Goal: Task Accomplishment & Management: Manage account settings

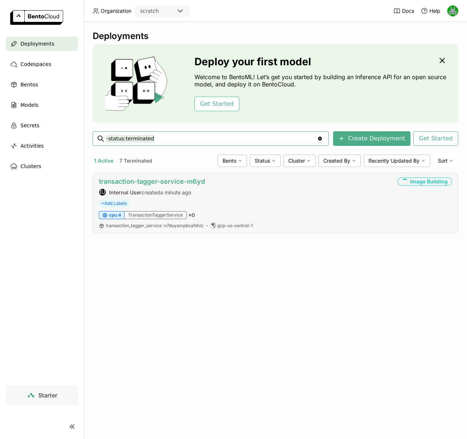
click at [146, 184] on link "transaction-tagger-service-m6yd" at bounding box center [152, 182] width 106 height 8
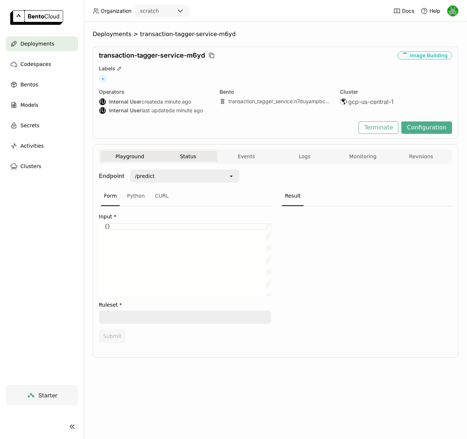
click at [187, 157] on button "Status" at bounding box center [188, 156] width 58 height 11
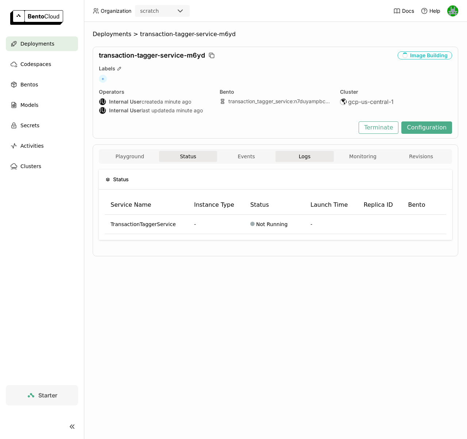
click at [293, 157] on button "Logs" at bounding box center [305, 156] width 58 height 11
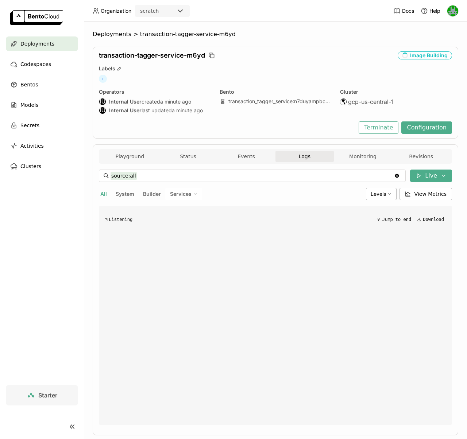
scroll to position [10, 0]
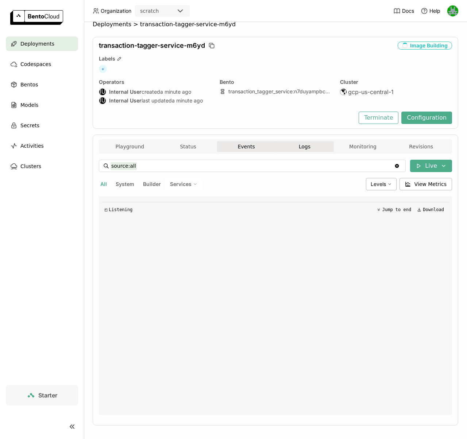
click at [233, 145] on button "Events" at bounding box center [246, 146] width 58 height 11
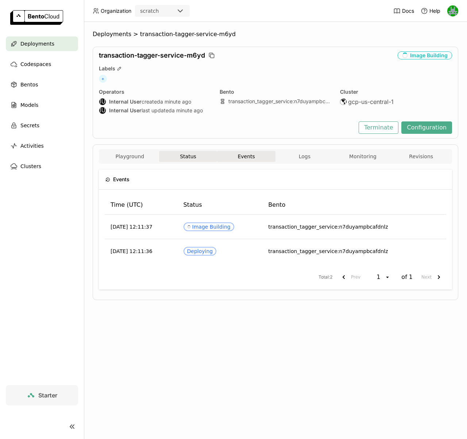
click at [195, 155] on button "Status" at bounding box center [188, 156] width 58 height 11
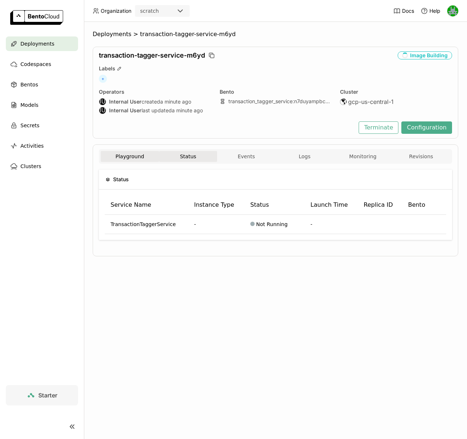
click at [133, 155] on button "Playground" at bounding box center [130, 156] width 58 height 11
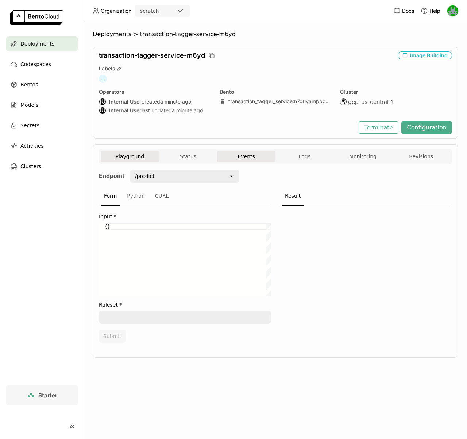
click at [244, 157] on button "Events" at bounding box center [246, 156] width 58 height 11
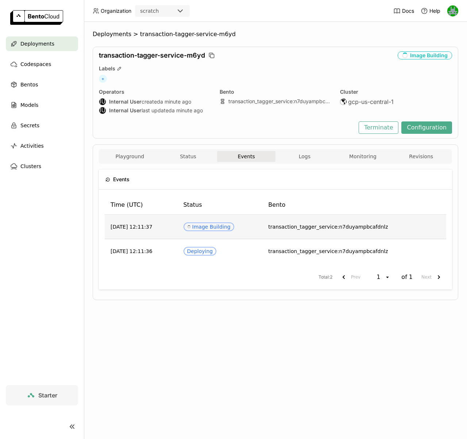
click at [220, 227] on div "Spinner Image Building" at bounding box center [208, 227] width 43 height 6
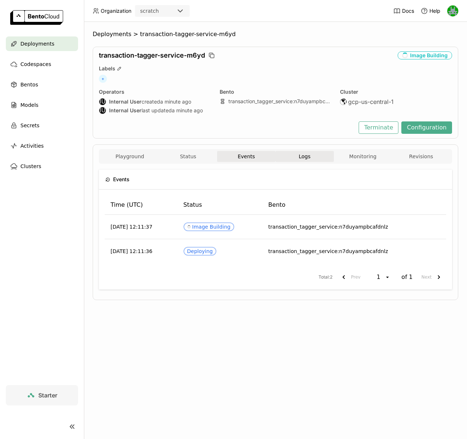
click at [309, 153] on span "Logs" at bounding box center [305, 156] width 12 height 7
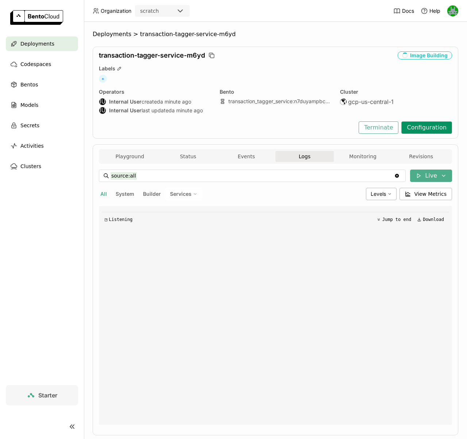
click at [421, 130] on button "Configuration" at bounding box center [427, 128] width 51 height 12
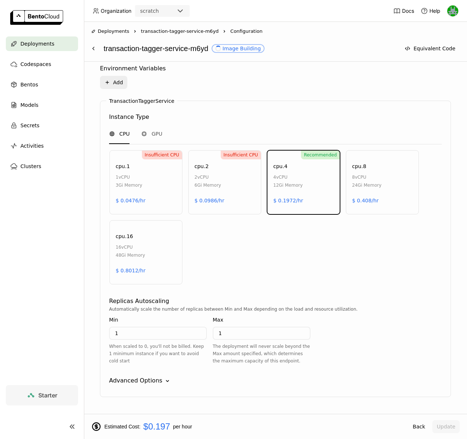
scroll to position [318, 0]
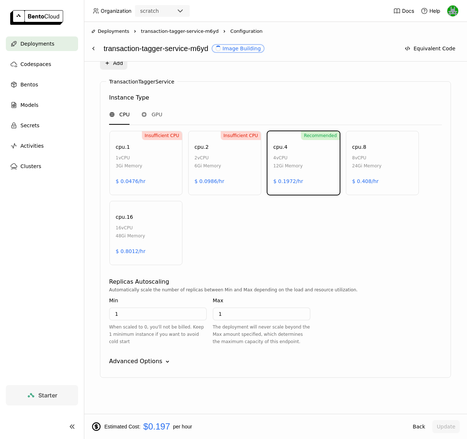
click at [147, 365] on div "Advanced Options" at bounding box center [135, 361] width 53 height 9
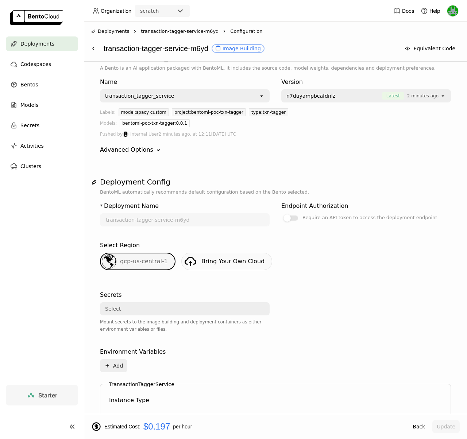
scroll to position [15, 0]
click at [41, 47] on span "Deployments" at bounding box center [37, 43] width 34 height 9
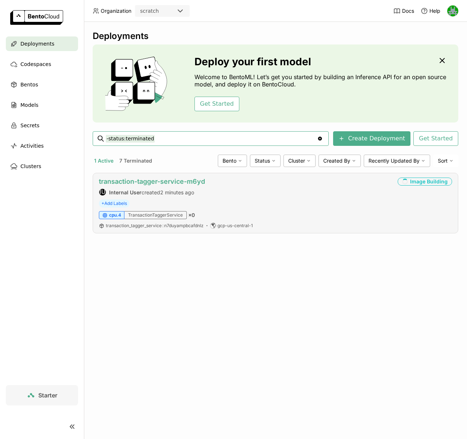
click at [150, 182] on link "transaction-tagger-service-m6yd" at bounding box center [152, 182] width 106 height 8
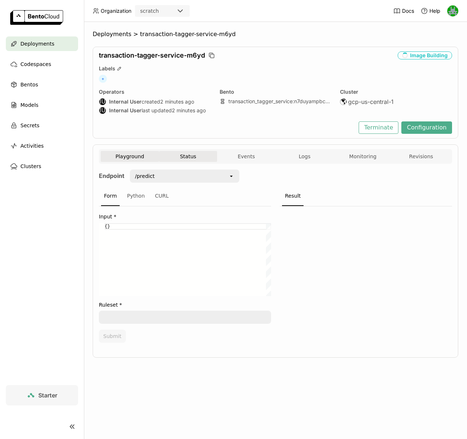
click at [176, 160] on button "Status" at bounding box center [188, 156] width 58 height 11
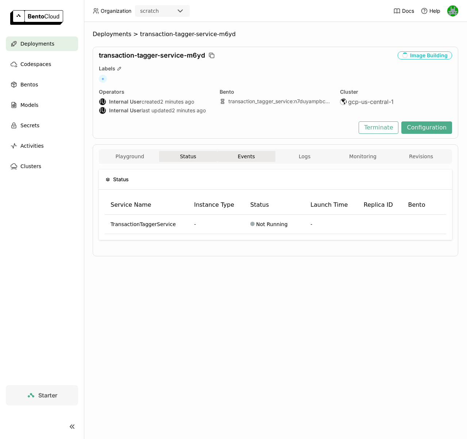
click at [259, 157] on button "Events" at bounding box center [246, 156] width 58 height 11
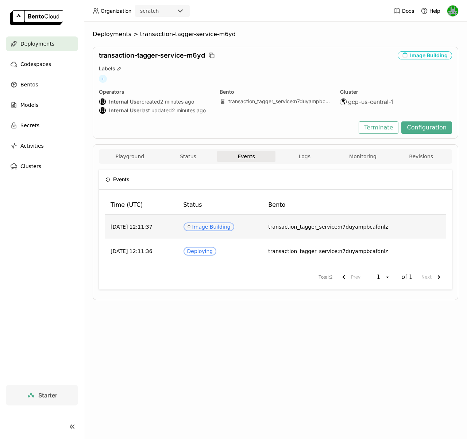
click at [219, 226] on div "Spinner Image Building" at bounding box center [208, 227] width 43 height 6
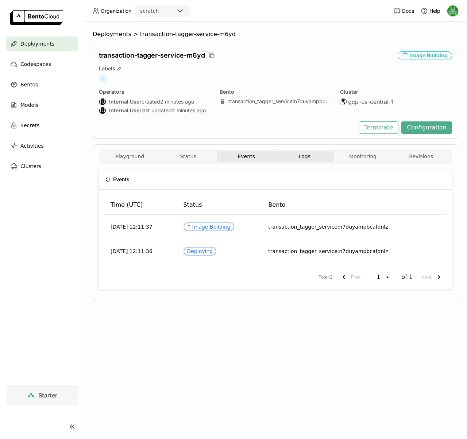
click at [311, 155] on button "Logs" at bounding box center [305, 156] width 58 height 11
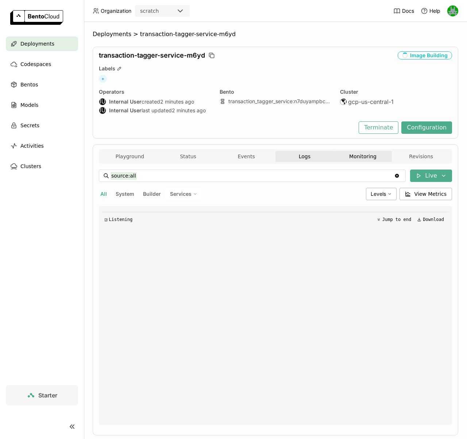
click at [353, 155] on button "Monitoring" at bounding box center [363, 156] width 58 height 11
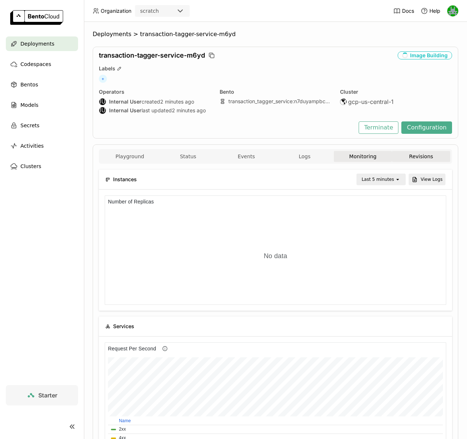
click at [404, 155] on button "Revisions" at bounding box center [421, 156] width 58 height 11
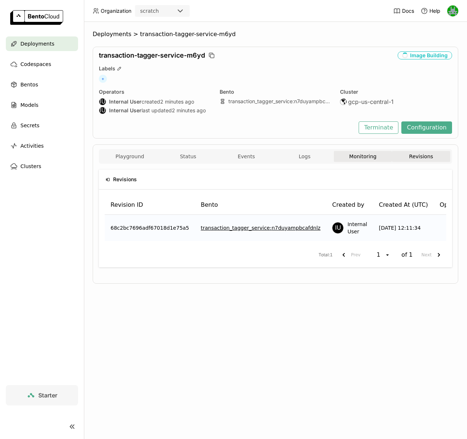
click at [386, 156] on button "Monitoring" at bounding box center [363, 156] width 58 height 11
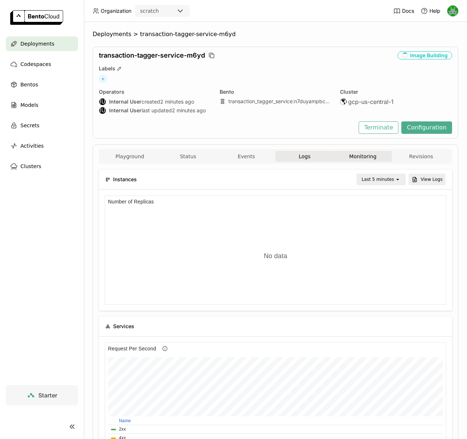
click at [291, 158] on button "Logs" at bounding box center [305, 156] width 58 height 11
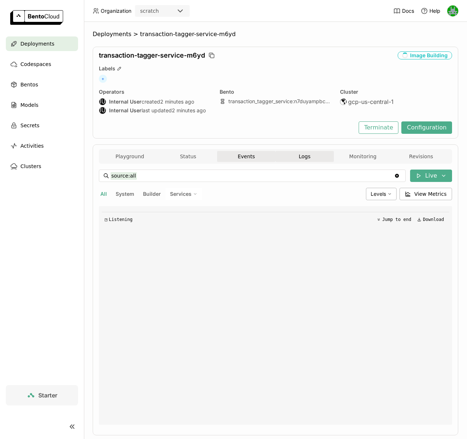
click at [265, 158] on button "Events" at bounding box center [246, 156] width 58 height 11
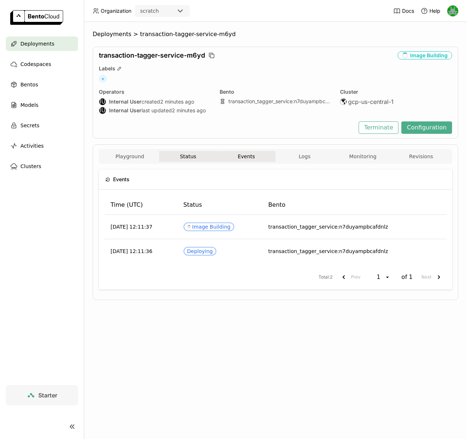
click at [184, 157] on button "Status" at bounding box center [188, 156] width 58 height 11
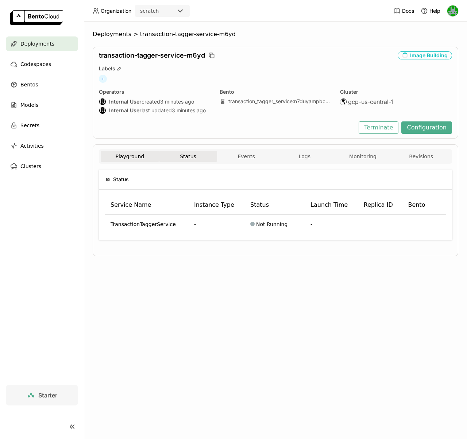
click at [137, 156] on button "Playground" at bounding box center [130, 156] width 58 height 11
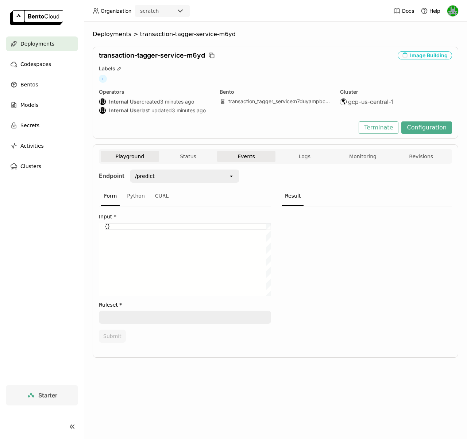
click at [252, 155] on button "Events" at bounding box center [246, 156] width 58 height 11
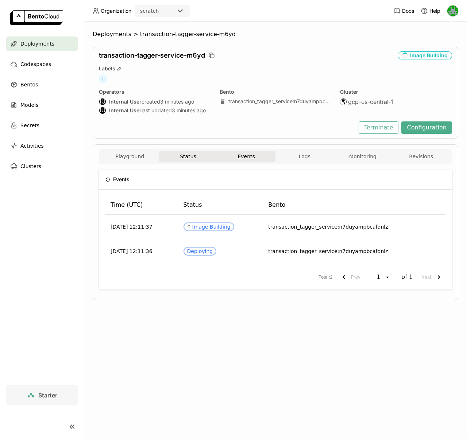
click at [175, 153] on button "Status" at bounding box center [188, 156] width 58 height 11
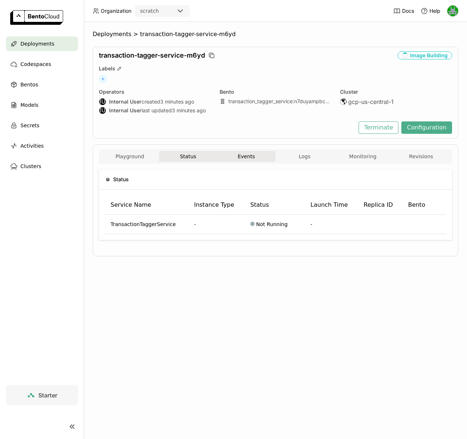
click at [246, 155] on button "Events" at bounding box center [246, 156] width 58 height 11
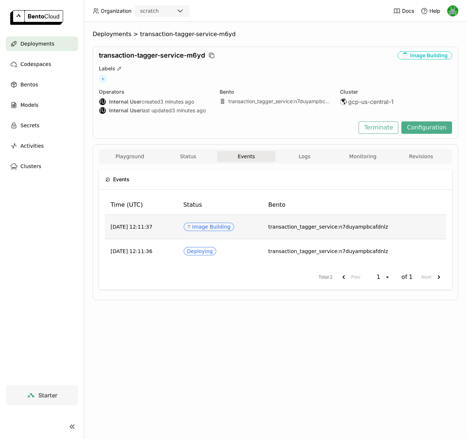
click at [225, 225] on div "Spinner Image Building" at bounding box center [208, 227] width 43 height 6
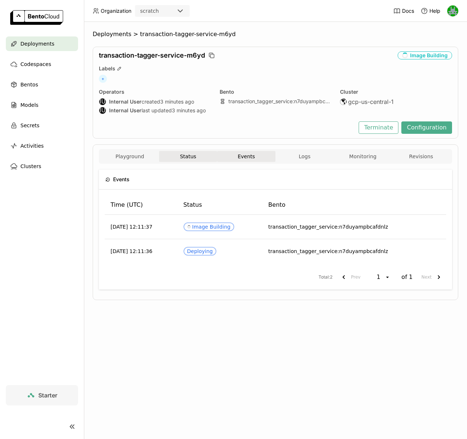
click at [183, 153] on button "Status" at bounding box center [188, 156] width 58 height 11
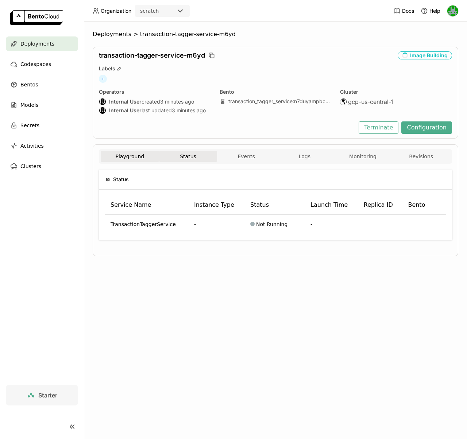
click at [153, 156] on button "Playground" at bounding box center [130, 156] width 58 height 11
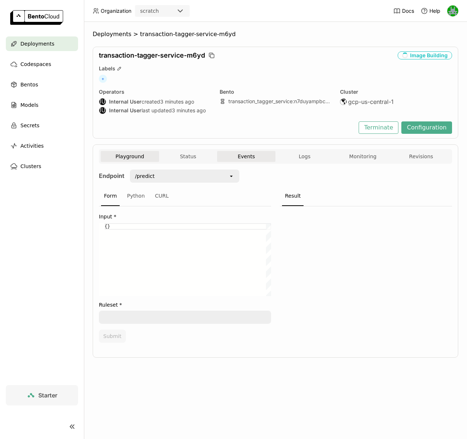
click at [270, 154] on button "Events" at bounding box center [246, 156] width 58 height 11
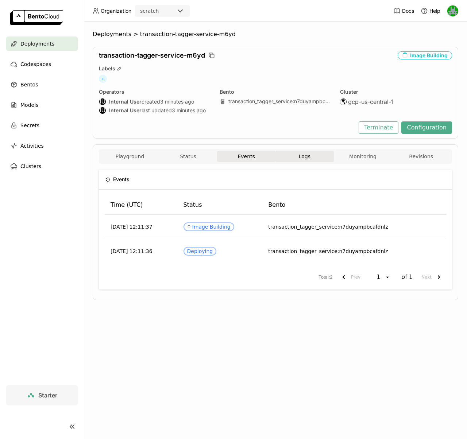
click at [295, 154] on button "Logs" at bounding box center [305, 156] width 58 height 11
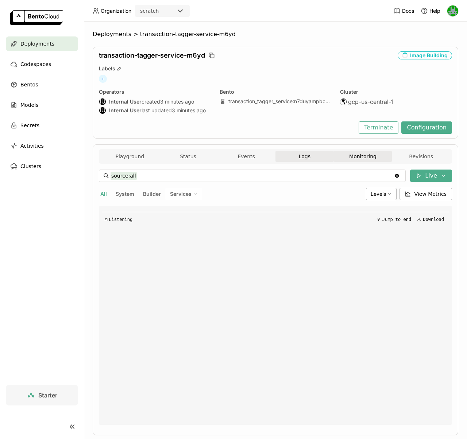
click at [350, 156] on button "Monitoring" at bounding box center [363, 156] width 58 height 11
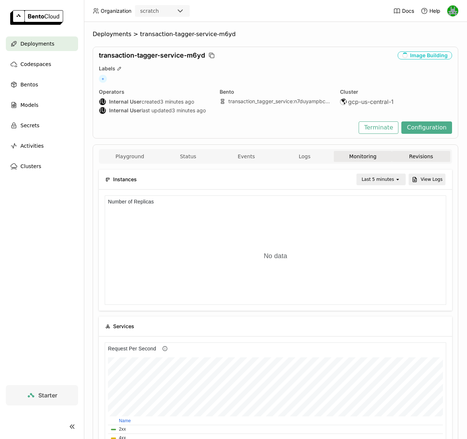
click at [403, 153] on button "Revisions" at bounding box center [421, 156] width 58 height 11
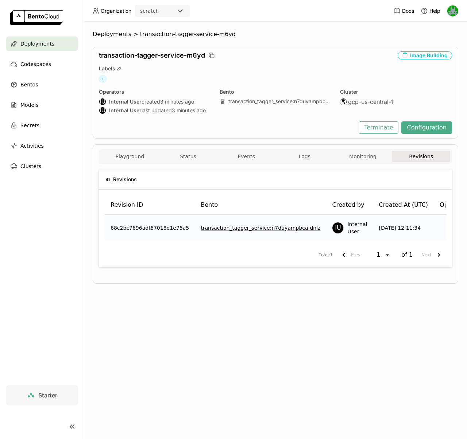
click at [275, 229] on link "transaction_tagger_service : n7duyampbcafdnlz" at bounding box center [261, 227] width 120 height 7
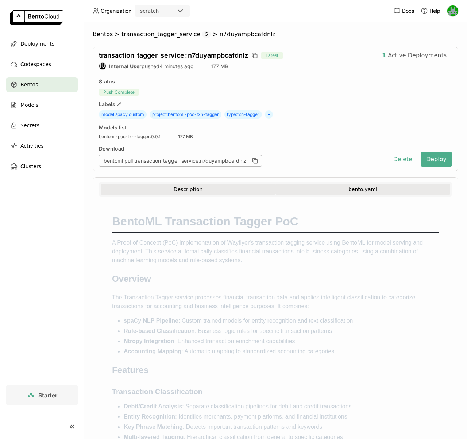
click at [349, 189] on button "bento.yaml" at bounding box center [363, 189] width 175 height 11
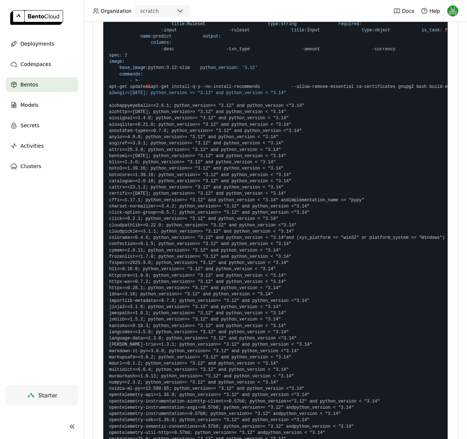
scroll to position [541, 0]
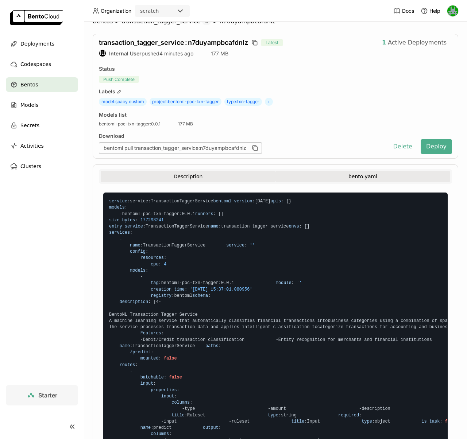
click at [208, 176] on button "Description" at bounding box center [188, 176] width 175 height 11
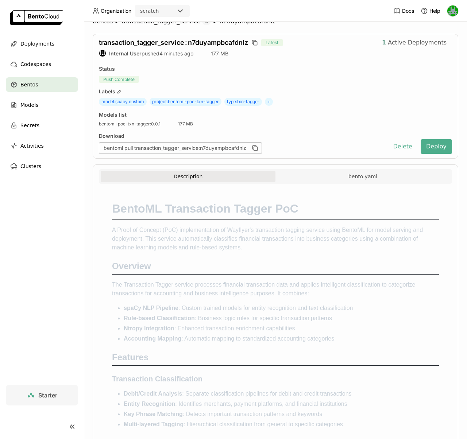
click at [396, 42] on span "Active Deployments" at bounding box center [417, 42] width 59 height 7
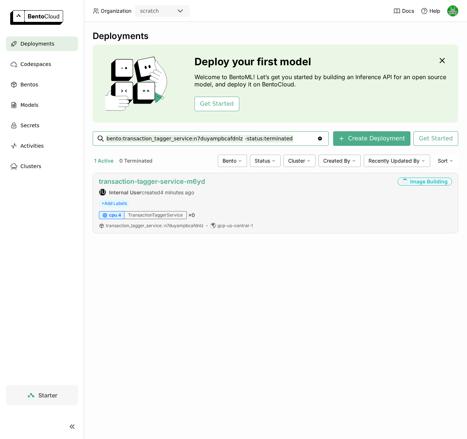
click at [174, 182] on link "transaction-tagger-service-m6yd" at bounding box center [152, 182] width 106 height 8
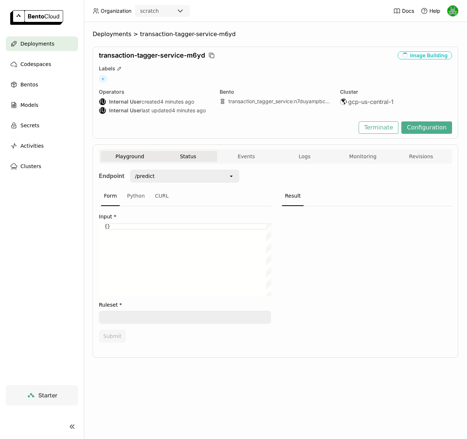
click at [188, 162] on button "Status" at bounding box center [188, 156] width 58 height 11
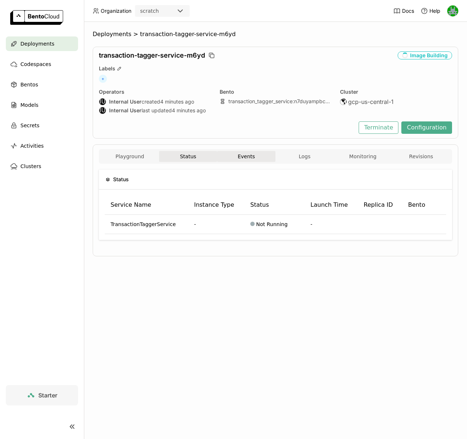
click at [269, 157] on button "Events" at bounding box center [246, 156] width 58 height 11
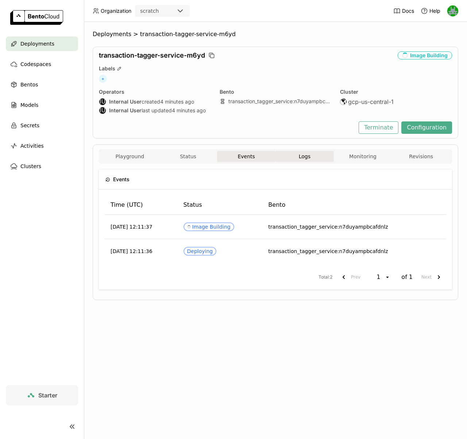
click at [289, 156] on button "Logs" at bounding box center [305, 156] width 58 height 11
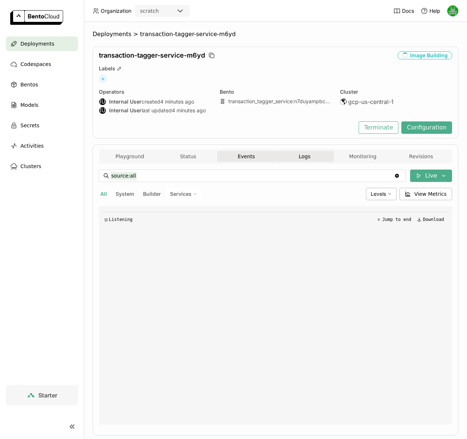
click at [251, 156] on button "Events" at bounding box center [246, 156] width 58 height 11
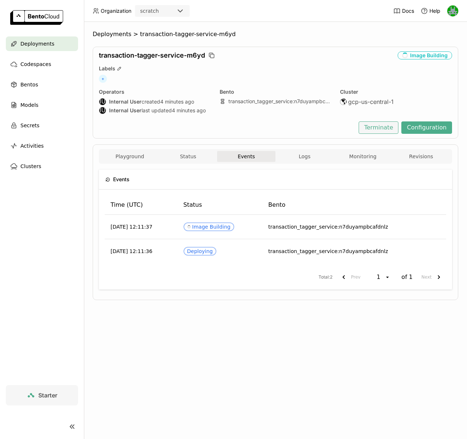
click at [376, 127] on button "Terminate" at bounding box center [379, 128] width 40 height 12
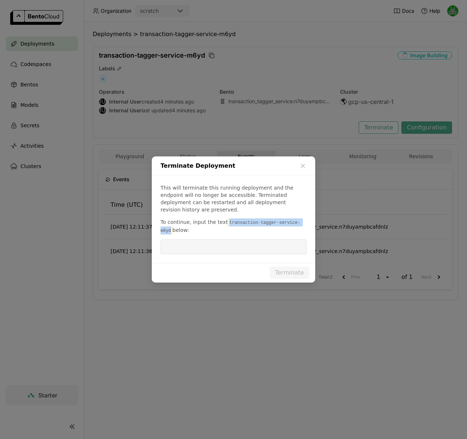
drag, startPoint x: 226, startPoint y: 219, endPoint x: 171, endPoint y: 227, distance: 55.4
click at [171, 227] on code "transaction-tagger-service-m6yd" at bounding box center [231, 226] width 140 height 15
copy code "transaction-tagger-service-m6yd"
click at [241, 243] on input "dialog" at bounding box center [233, 247] width 137 height 14
paste input "transaction-tagger-service-m6yd"
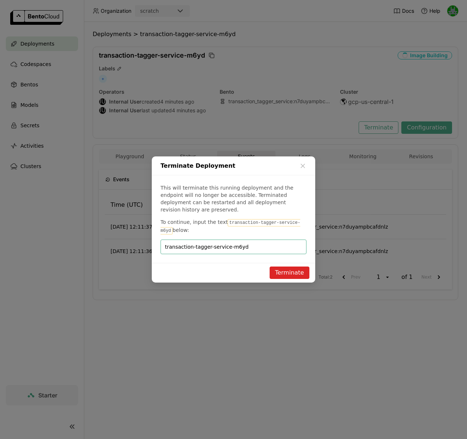
type input "transaction-tagger-service-m6yd"
click at [279, 269] on button "Terminate" at bounding box center [290, 273] width 40 height 12
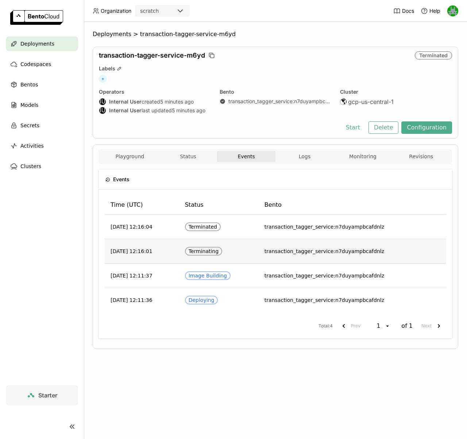
click at [206, 254] on div "Terminating" at bounding box center [204, 252] width 30 height 6
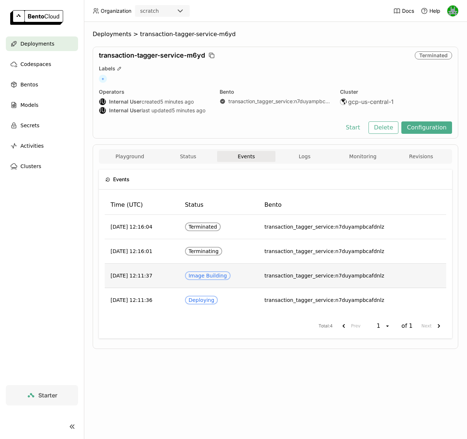
click at [218, 274] on div "Image Building" at bounding box center [208, 276] width 38 height 6
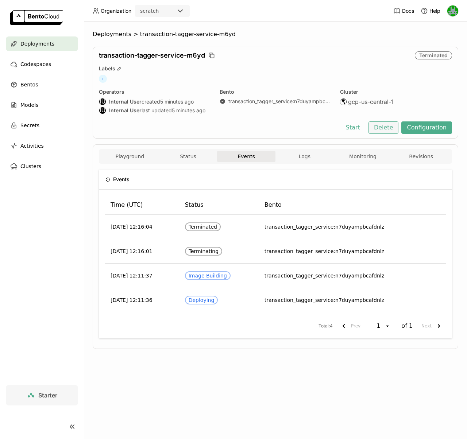
click at [395, 128] on button "Delete" at bounding box center [384, 128] width 30 height 12
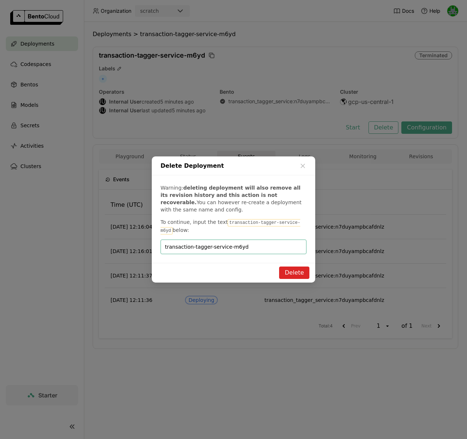
type input "transaction-tagger-service-m6yd"
click at [287, 269] on button "Delete" at bounding box center [294, 273] width 30 height 12
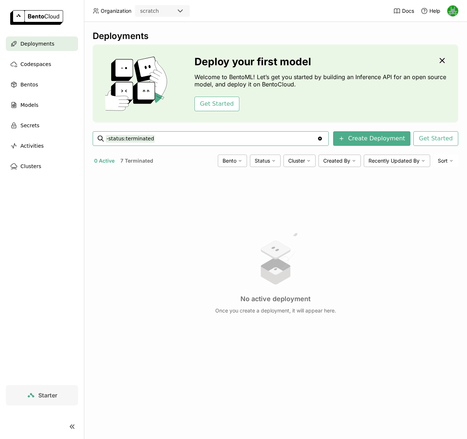
click at [42, 46] on span "Deployments" at bounding box center [37, 43] width 34 height 9
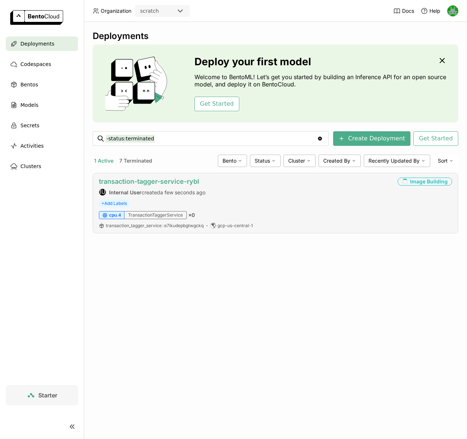
click at [127, 181] on link "transaction-tagger-service-rybl" at bounding box center [149, 182] width 100 height 8
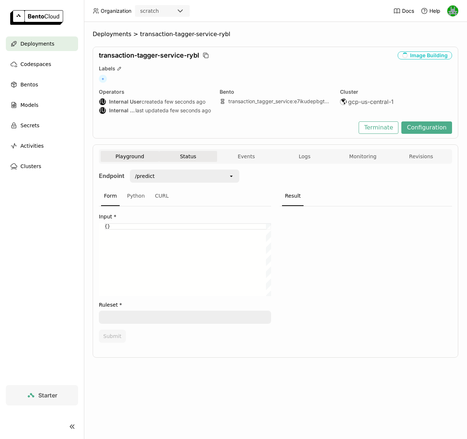
click at [184, 155] on button "Status" at bounding box center [188, 156] width 58 height 11
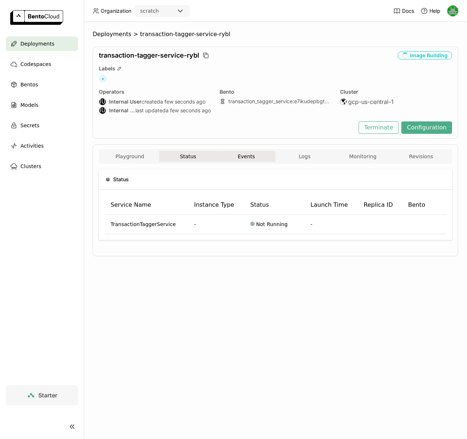
click at [250, 157] on button "Events" at bounding box center [246, 156] width 58 height 11
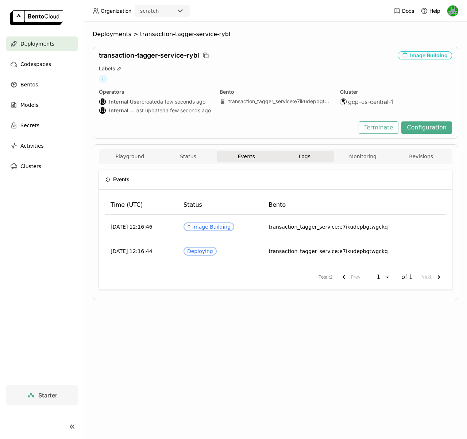
click at [303, 155] on span "Logs" at bounding box center [305, 156] width 12 height 7
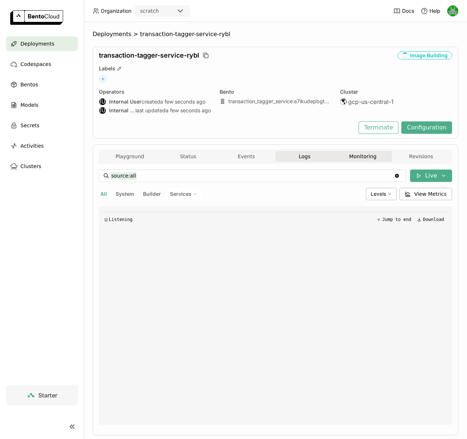
click at [345, 156] on button "Monitoring" at bounding box center [363, 156] width 58 height 11
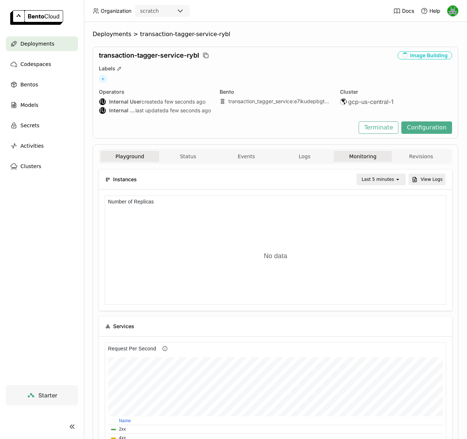
click at [120, 155] on button "Playground" at bounding box center [130, 156] width 58 height 11
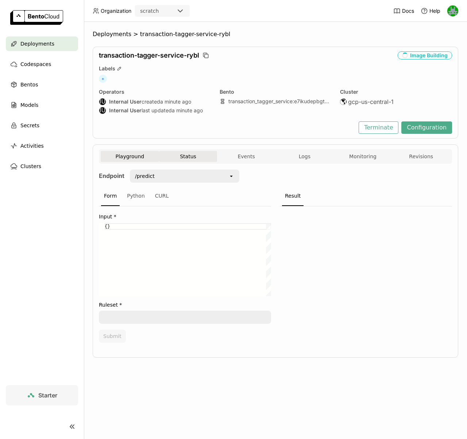
click at [178, 151] on button "Status" at bounding box center [188, 156] width 58 height 11
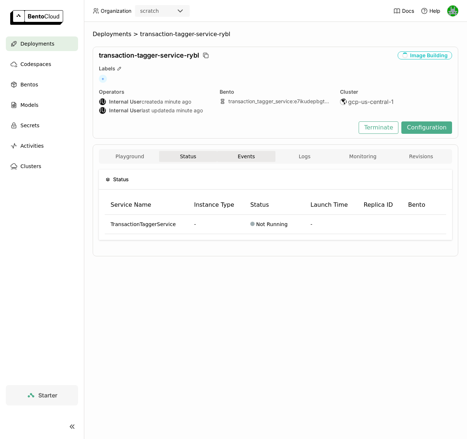
click at [243, 161] on button "Events" at bounding box center [246, 156] width 58 height 11
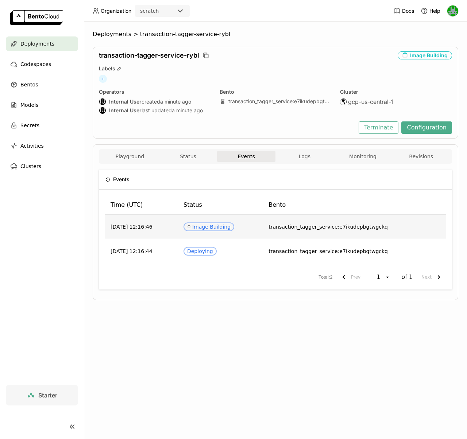
click at [219, 224] on div "Spinner Image Building" at bounding box center [208, 227] width 43 height 6
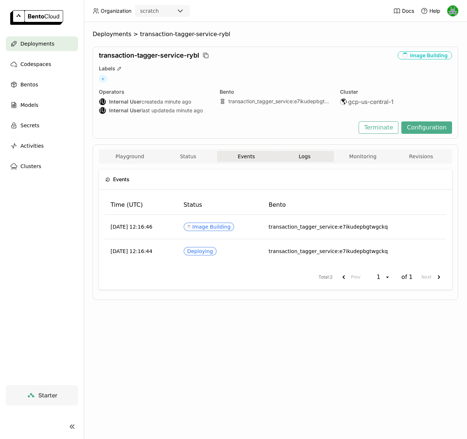
click at [295, 159] on button "Logs" at bounding box center [305, 156] width 58 height 11
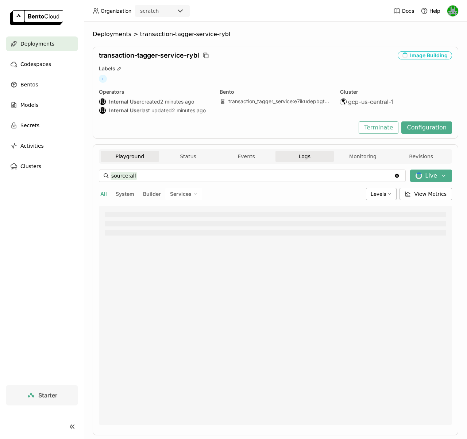
click at [139, 158] on button "Playground" at bounding box center [130, 156] width 58 height 11
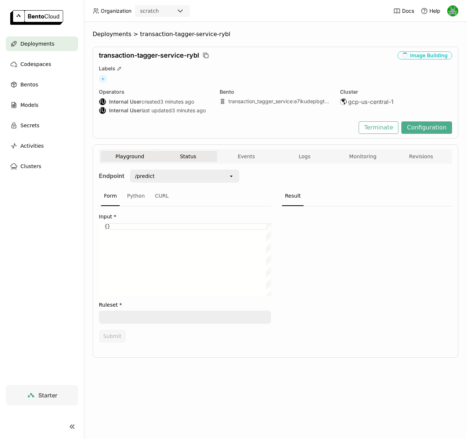
click at [195, 154] on button "Status" at bounding box center [188, 156] width 58 height 11
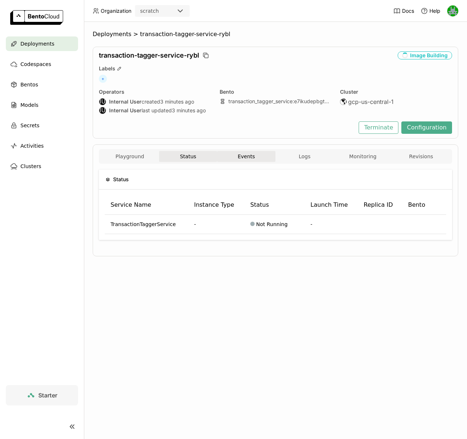
click at [256, 159] on button "Events" at bounding box center [246, 156] width 58 height 11
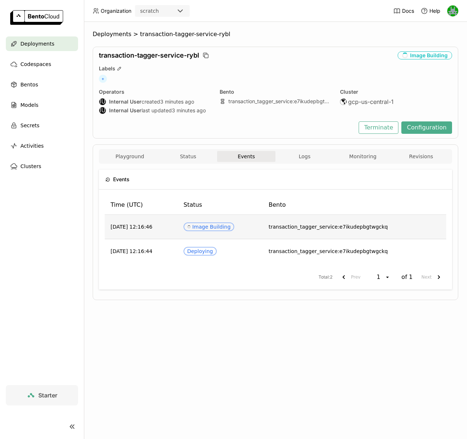
click at [211, 227] on div "Spinner Image Building" at bounding box center [208, 227] width 43 height 6
click at [306, 227] on span "transaction_tagger_service:e7ikudepbgtwgckq" at bounding box center [328, 227] width 119 height 6
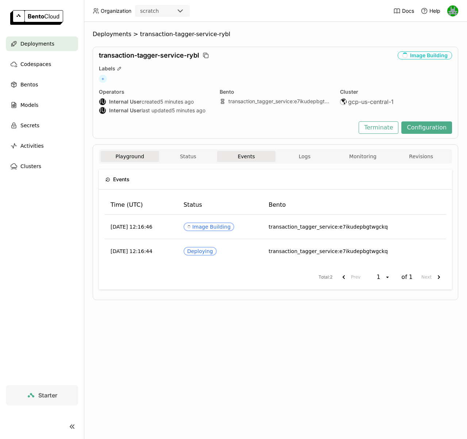
click at [129, 158] on button "Playground" at bounding box center [130, 156] width 58 height 11
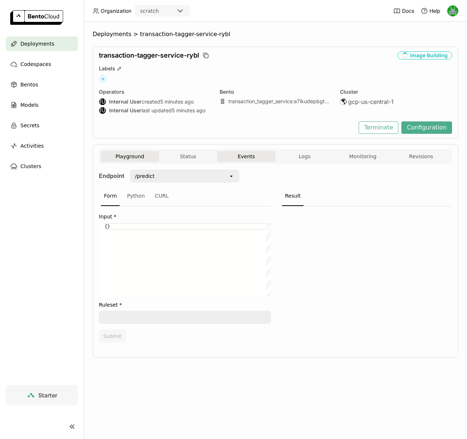
click at [242, 158] on button "Events" at bounding box center [246, 156] width 58 height 11
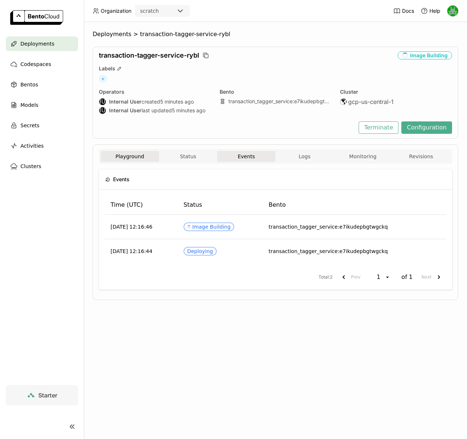
click at [126, 153] on button "Playground" at bounding box center [130, 156] width 58 height 11
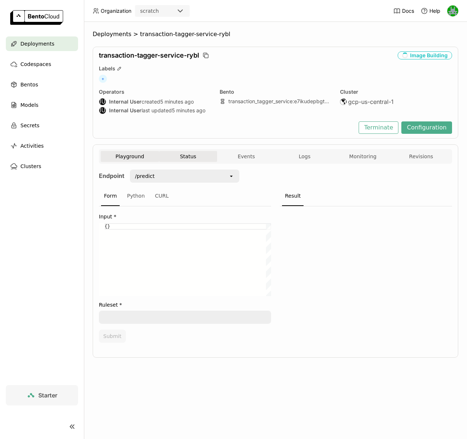
click at [208, 153] on button "Status" at bounding box center [188, 156] width 58 height 11
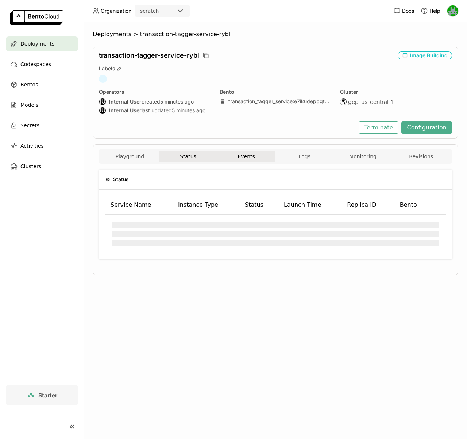
click at [236, 156] on button "Events" at bounding box center [246, 156] width 58 height 11
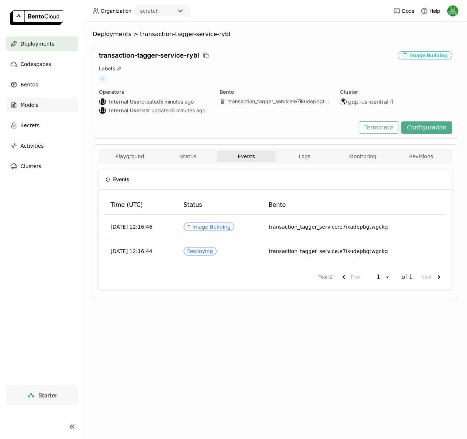
click at [19, 101] on div "Models" at bounding box center [42, 105] width 72 height 15
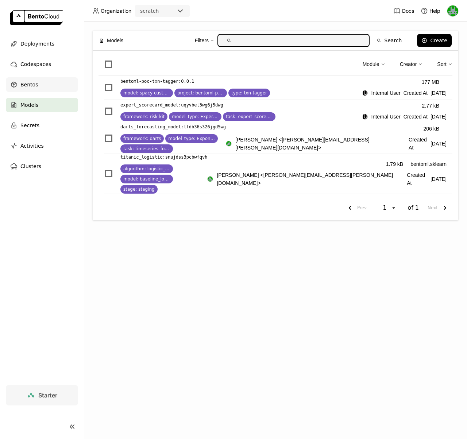
click at [40, 82] on div "Bentos" at bounding box center [42, 84] width 72 height 15
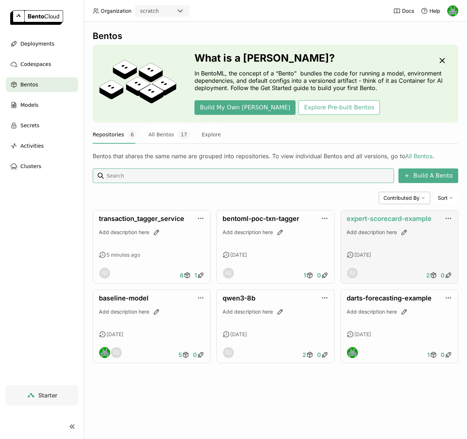
click at [393, 219] on link "expert-scorecard-example" at bounding box center [389, 219] width 85 height 8
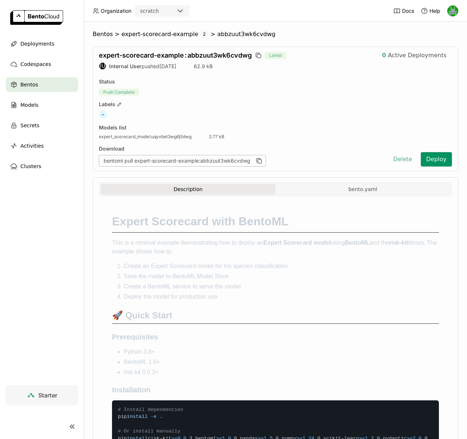
click at [427, 159] on button "Deploy" at bounding box center [436, 159] width 31 height 15
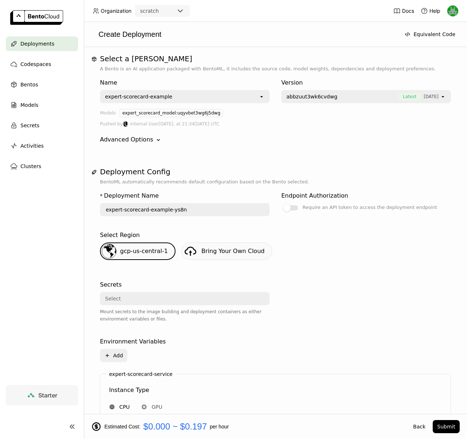
click at [32, 47] on span "Deployments" at bounding box center [37, 43] width 34 height 9
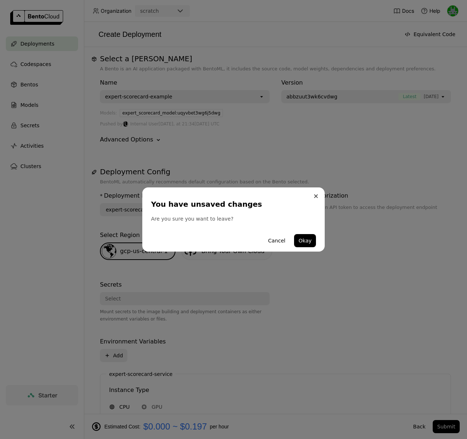
click at [317, 197] on icon "Close" at bounding box center [316, 196] width 3 height 3
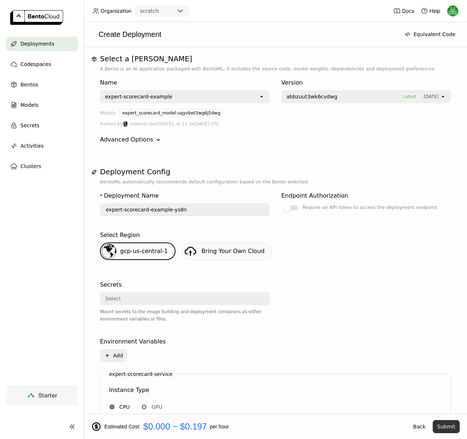
click at [449, 430] on button "Submit" at bounding box center [446, 427] width 27 height 13
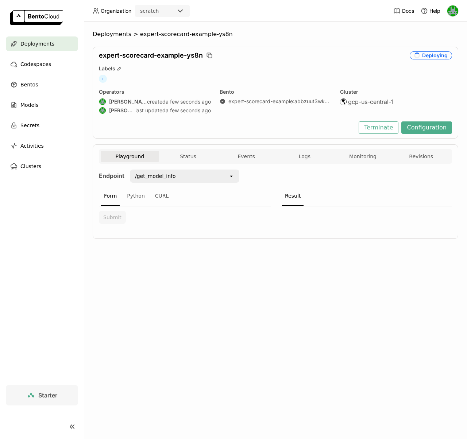
click at [30, 47] on span "Deployments" at bounding box center [37, 43] width 34 height 9
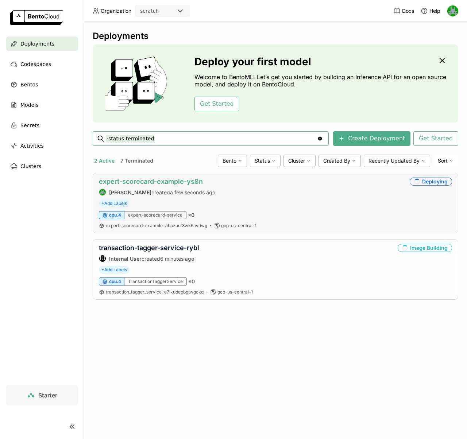
click at [144, 184] on link "expert-scorecard-example-ys8n" at bounding box center [151, 182] width 104 height 8
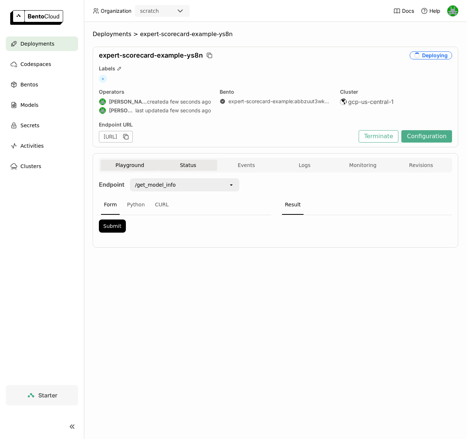
click at [181, 161] on button "Status" at bounding box center [188, 165] width 58 height 11
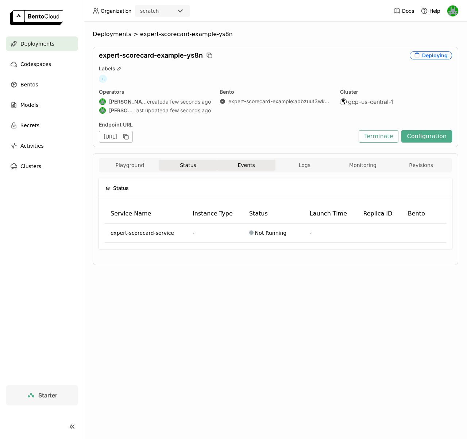
click at [249, 164] on button "Events" at bounding box center [246, 165] width 58 height 11
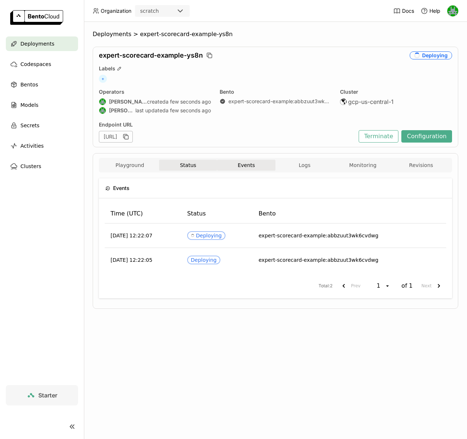
click at [197, 165] on button "Status" at bounding box center [188, 165] width 58 height 11
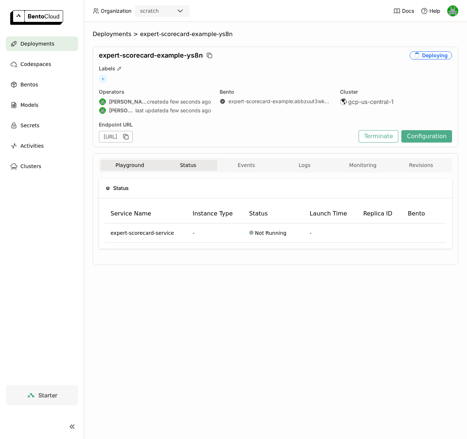
click at [135, 168] on button "Playground" at bounding box center [130, 165] width 58 height 11
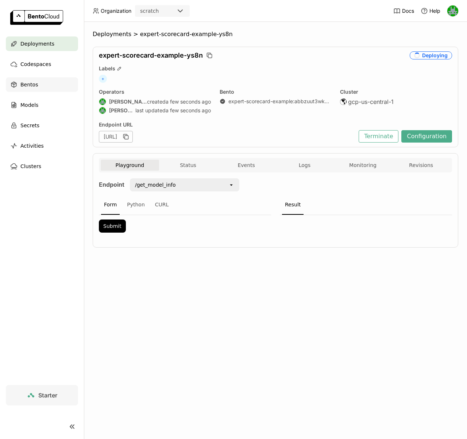
click at [28, 84] on span "Bentos" at bounding box center [29, 84] width 18 height 9
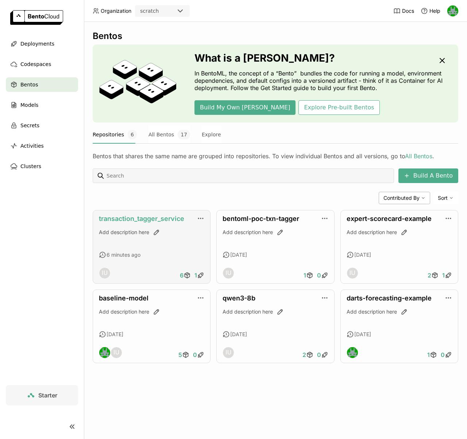
click at [137, 219] on link "transaction_tagger_service" at bounding box center [141, 219] width 85 height 8
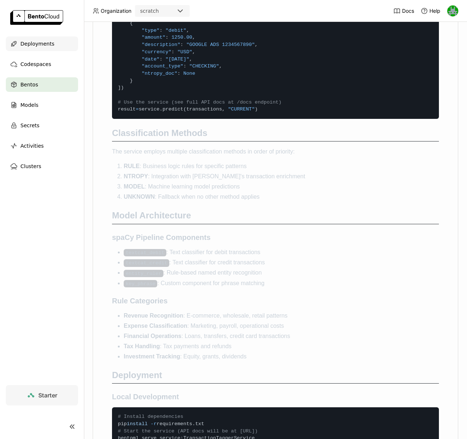
scroll to position [720, 0]
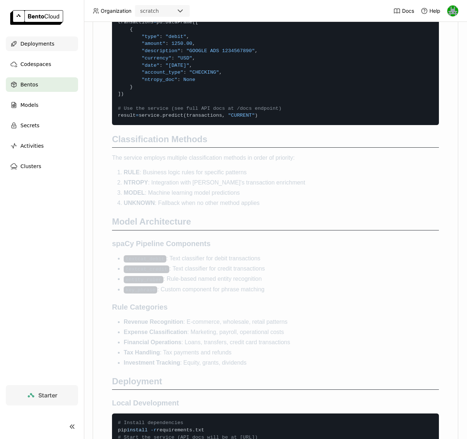
click at [40, 44] on span "Deployments" at bounding box center [37, 43] width 34 height 9
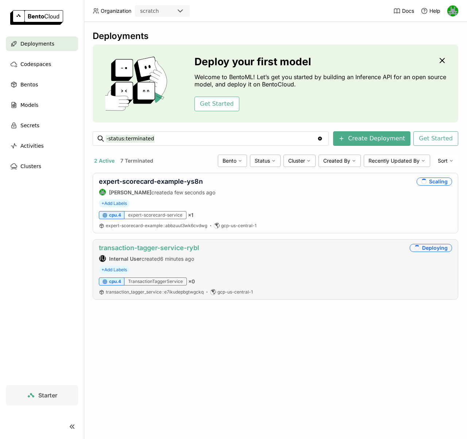
click at [139, 248] on link "transaction-tagger-service-rybl" at bounding box center [149, 248] width 100 height 8
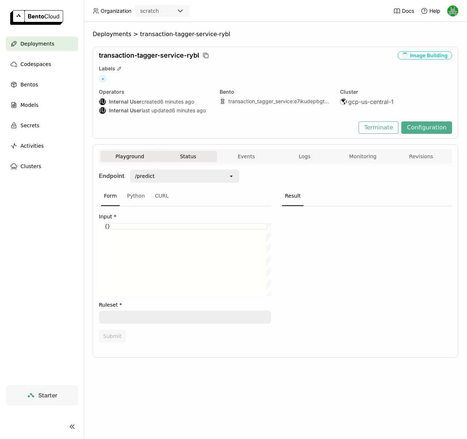
click at [185, 161] on button "Status" at bounding box center [188, 156] width 58 height 11
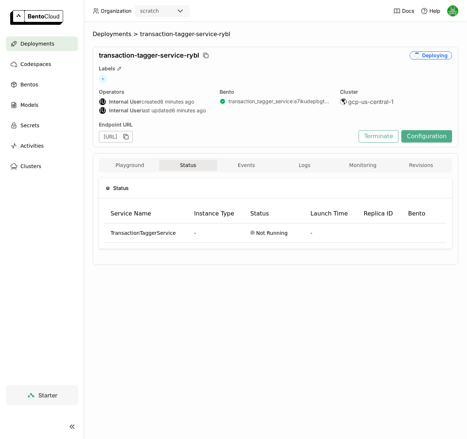
click at [243, 157] on div "Playground Status Events Logs Monitoring Revisions Endpoint /predict open Form …" at bounding box center [276, 209] width 366 height 112
click at [243, 161] on button "Events" at bounding box center [246, 165] width 58 height 11
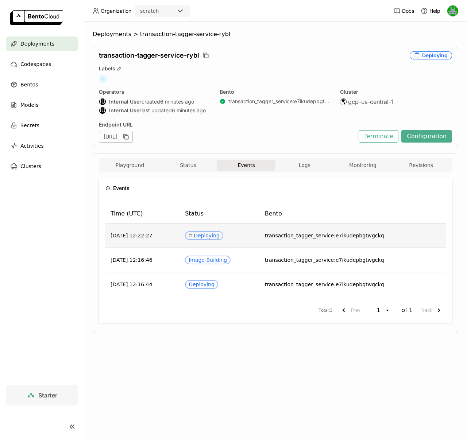
click at [220, 238] on div "Spinner Deploying" at bounding box center [204, 236] width 31 height 6
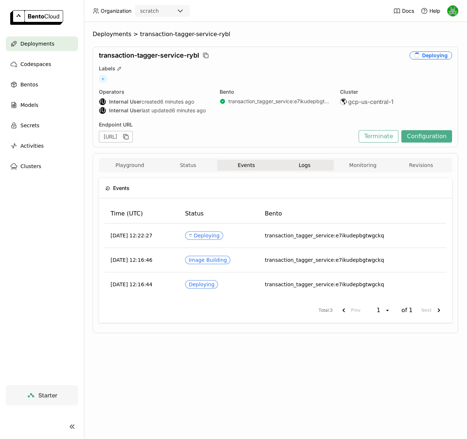
click at [297, 166] on button "Logs" at bounding box center [305, 165] width 58 height 11
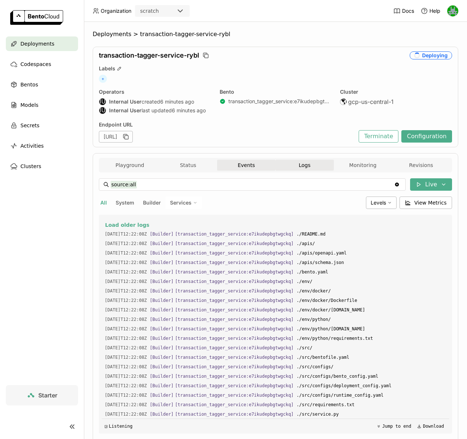
click at [235, 168] on button "Events" at bounding box center [246, 165] width 58 height 11
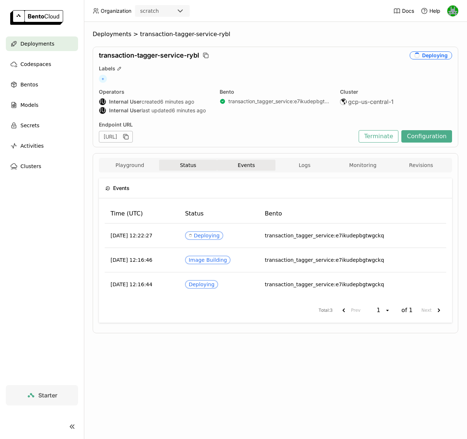
click at [193, 168] on button "Status" at bounding box center [188, 165] width 58 height 11
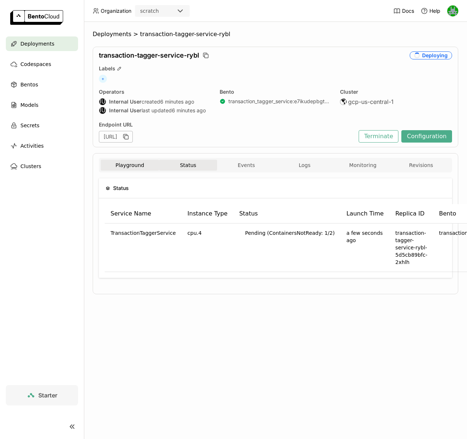
click at [137, 167] on button "Playground" at bounding box center [130, 165] width 58 height 11
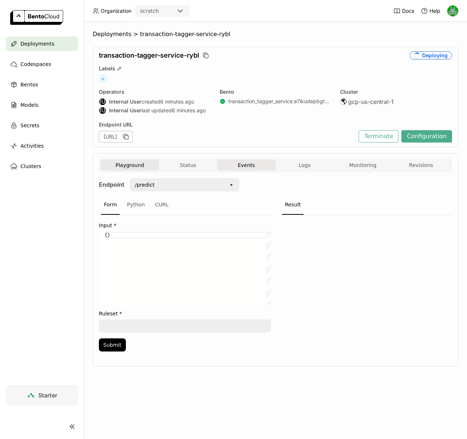
click at [252, 163] on button "Events" at bounding box center [246, 165] width 58 height 11
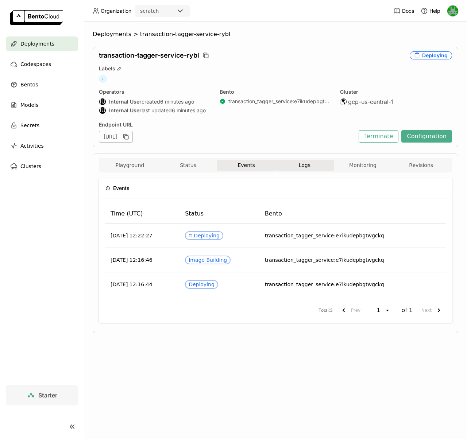
click at [294, 164] on button "Logs" at bounding box center [305, 165] width 58 height 11
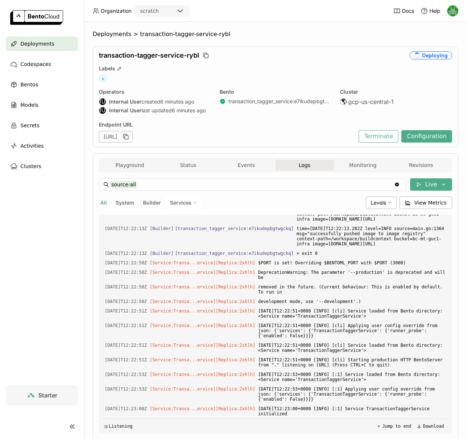
click at [31, 49] on div "Deployments" at bounding box center [42, 44] width 72 height 15
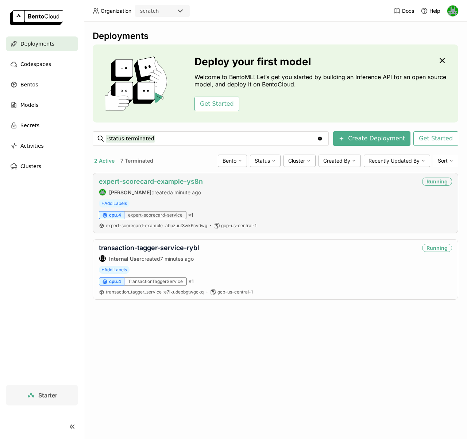
click at [158, 181] on link "expert-scorecard-example-ys8n" at bounding box center [151, 182] width 104 height 8
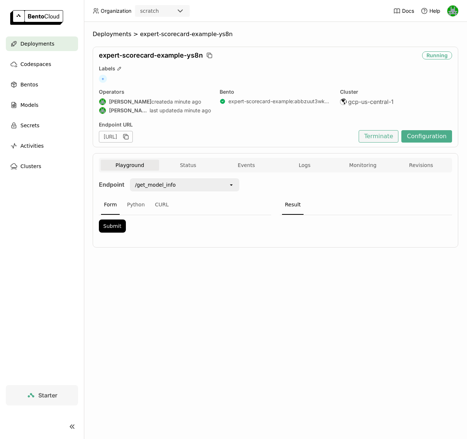
click at [390, 135] on button "Terminate" at bounding box center [379, 136] width 40 height 12
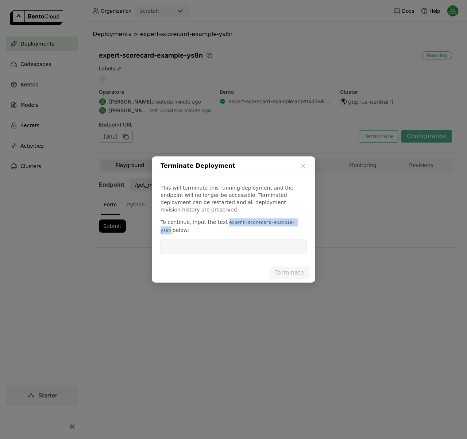
drag, startPoint x: 226, startPoint y: 219, endPoint x: 301, endPoint y: 220, distance: 75.2
click at [295, 220] on code "expert-scorecard-example-ys8n" at bounding box center [228, 226] width 135 height 15
copy code "expert-scorecard-example-ys8n"
click at [261, 249] on input "dialog" at bounding box center [233, 247] width 137 height 14
paste input "expert-scorecard-example-ys8n"
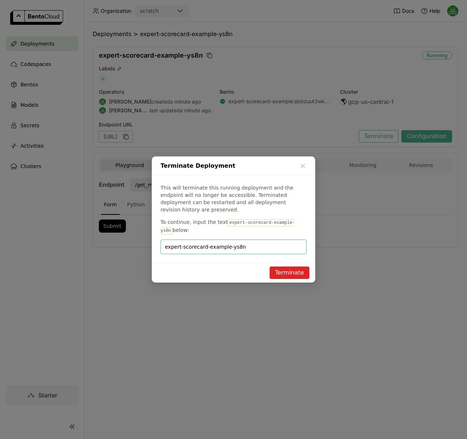
type input "expert-scorecard-example-ys8n"
click at [297, 268] on button "Terminate" at bounding box center [290, 273] width 40 height 12
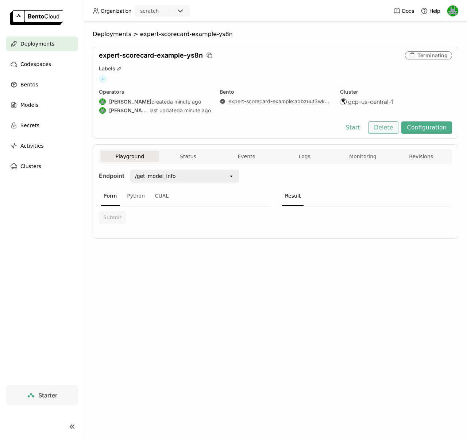
click at [393, 131] on button "Delete" at bounding box center [384, 128] width 30 height 12
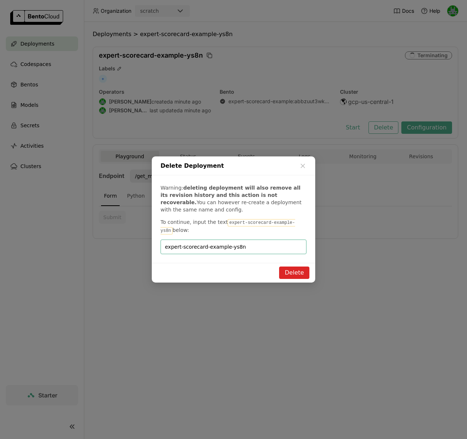
type input "expert-scorecard-example-ys8n"
click at [291, 272] on button "Delete" at bounding box center [294, 273] width 30 height 12
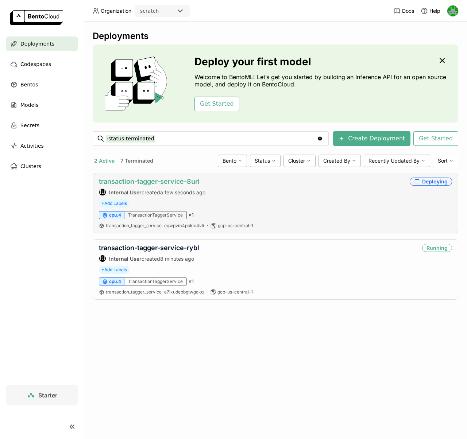
click at [140, 185] on link "transaction-tagger-service-8uri" at bounding box center [149, 182] width 101 height 8
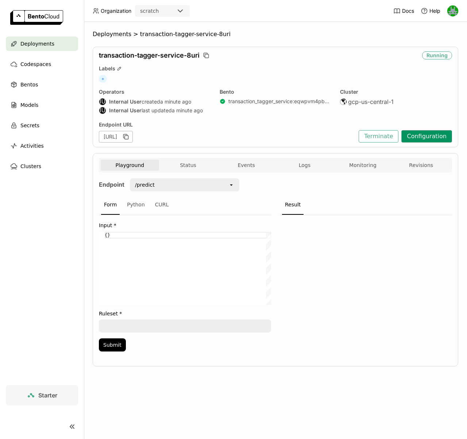
click at [426, 138] on button "Configuration" at bounding box center [427, 136] width 51 height 12
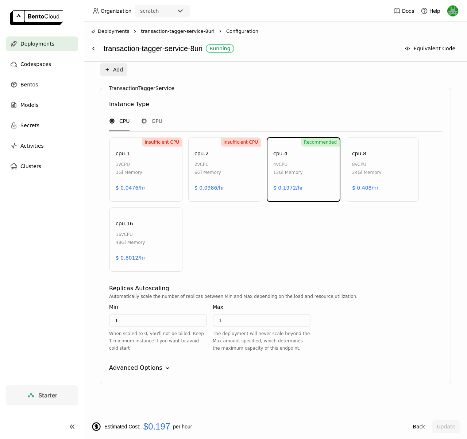
scroll to position [318, 0]
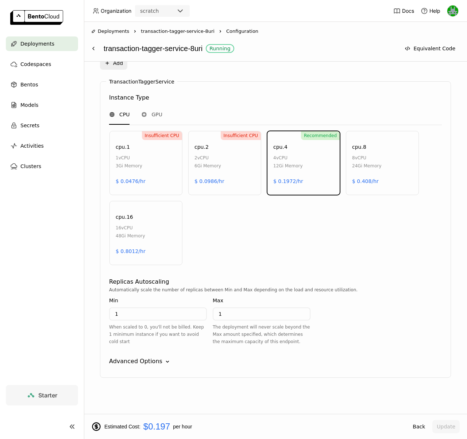
click at [157, 360] on div "Advanced Options" at bounding box center [135, 361] width 53 height 9
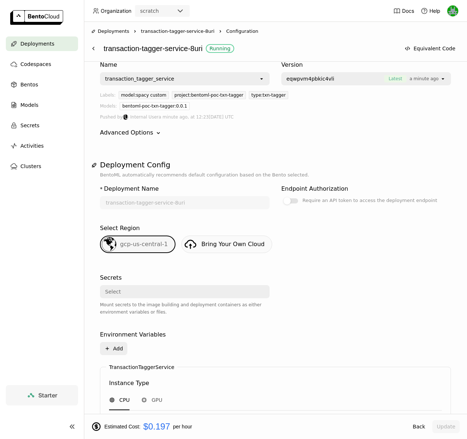
scroll to position [0, 0]
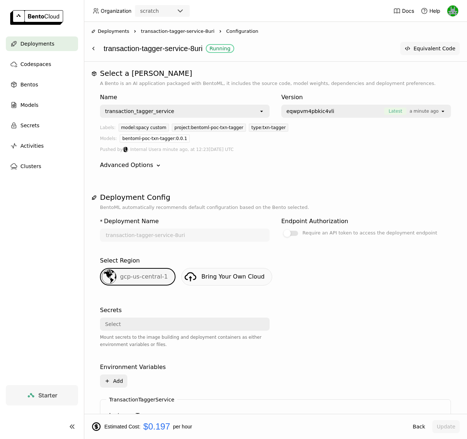
click at [419, 49] on button "Equivalent Code" at bounding box center [429, 48] width 59 height 13
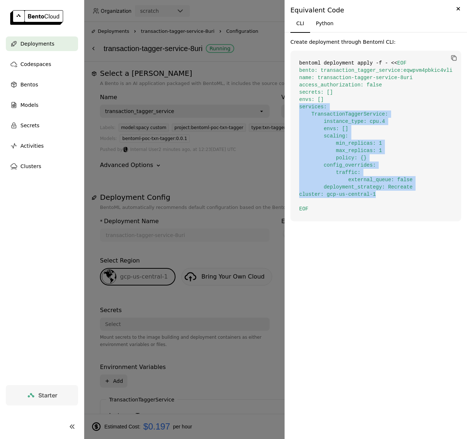
drag, startPoint x: 300, startPoint y: 108, endPoint x: 414, endPoint y: 196, distance: 143.5
click at [414, 196] on code "bentoml deployment apply -f - << EOF bento: transaction_tagger_service:eqwpvm4p…" at bounding box center [376, 136] width 171 height 171
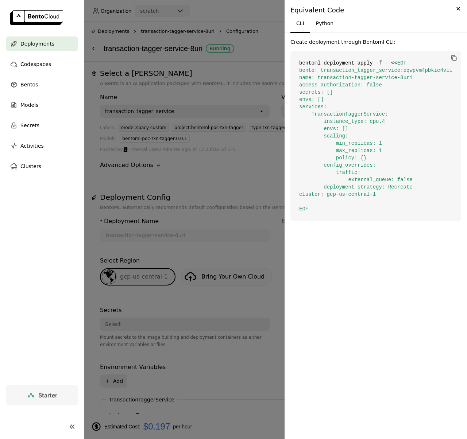
click at [343, 84] on span "EOF bento: transaction_tagger_service:eqwpvm4pbkic4vli name: transaction-tagger…" at bounding box center [375, 136] width 153 height 152
click at [388, 85] on code "bentoml deployment apply -f - << EOF bento: transaction_tagger_service:eqwpvm4p…" at bounding box center [376, 136] width 171 height 171
click at [327, 26] on button "Python" at bounding box center [325, 24] width 30 height 18
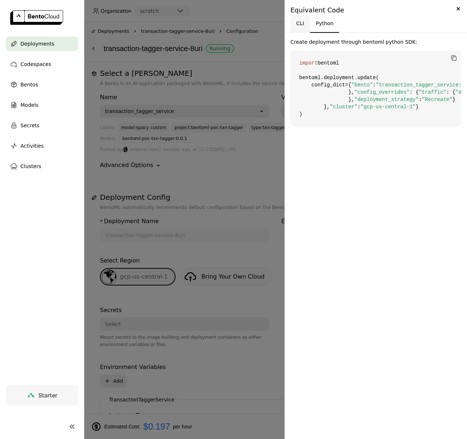
click at [301, 24] on button "CLI" at bounding box center [301, 24] width 20 height 18
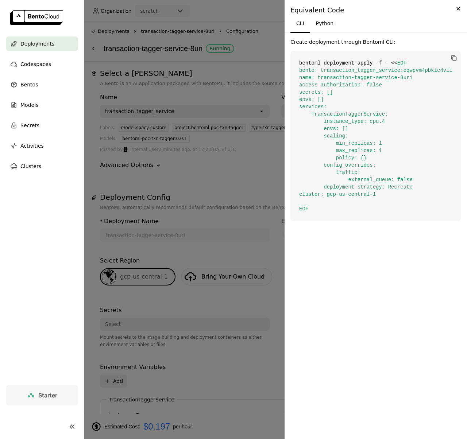
click at [263, 102] on div at bounding box center [233, 219] width 467 height 439
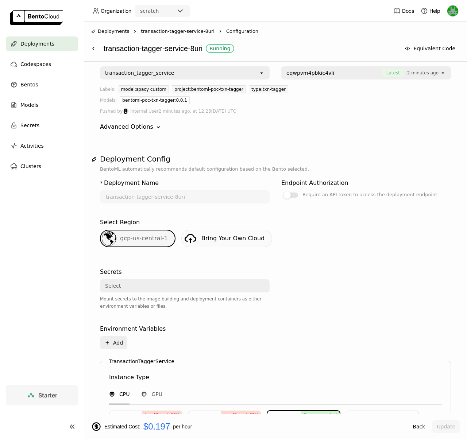
scroll to position [34, 0]
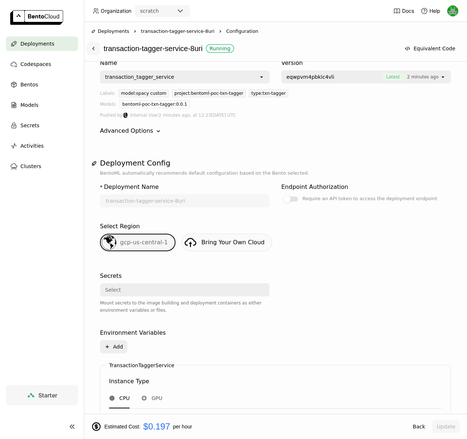
click at [93, 51] on icon at bounding box center [94, 49] width 6 height 6
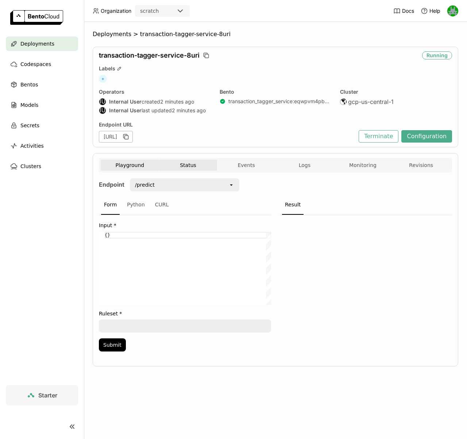
click at [198, 170] on button "Status" at bounding box center [188, 165] width 58 height 11
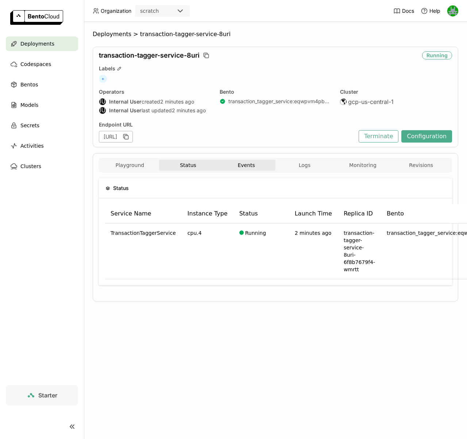
click at [241, 168] on button "Events" at bounding box center [246, 165] width 58 height 11
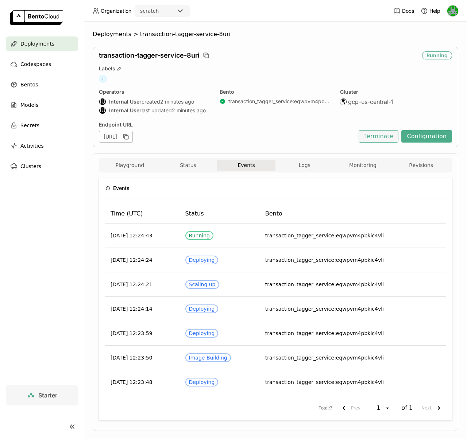
click at [372, 139] on button "Terminate" at bounding box center [379, 136] width 40 height 12
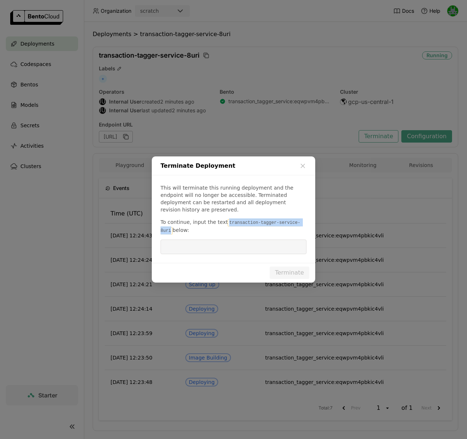
drag, startPoint x: 226, startPoint y: 218, endPoint x: 172, endPoint y: 227, distance: 54.4
click at [172, 226] on code "transaction-tagger-service-8uri" at bounding box center [231, 226] width 140 height 15
copy code "transaction-tagger-service-8uri"
click at [194, 241] on input "dialog" at bounding box center [233, 247] width 137 height 14
paste input "transaction-tagger-service-8uri"
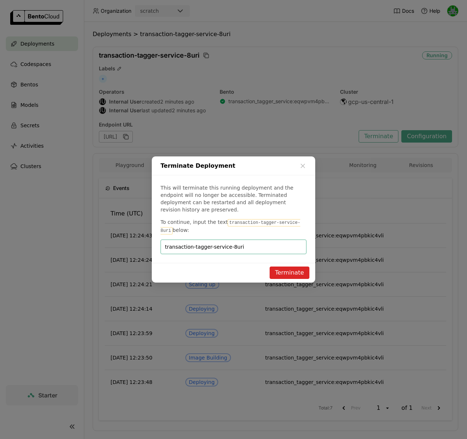
type input "transaction-tagger-service-8uri"
click at [286, 272] on button "Terminate" at bounding box center [290, 273] width 40 height 12
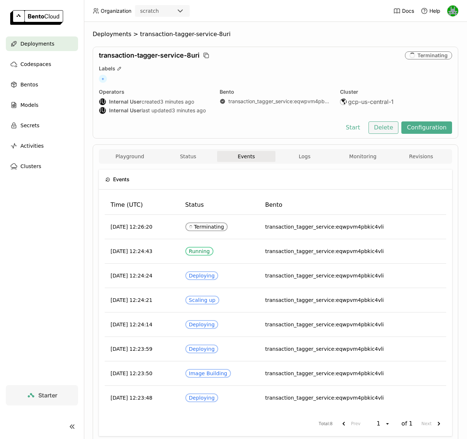
click at [385, 129] on button "Delete" at bounding box center [384, 128] width 30 height 12
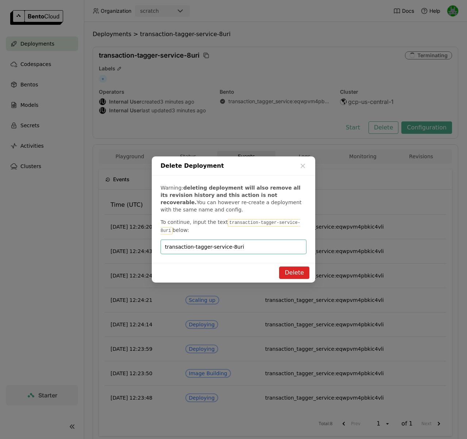
type input "transaction-tagger-service-8uri"
click at [285, 274] on button "Delete" at bounding box center [294, 273] width 30 height 12
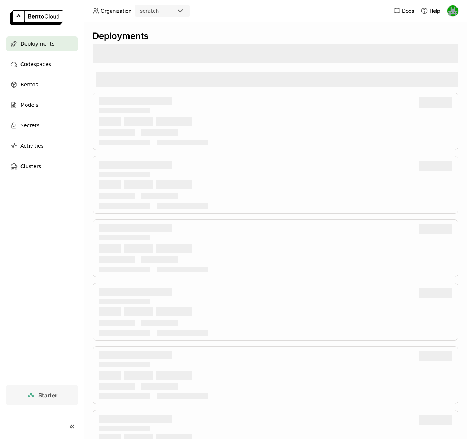
click at [55, 43] on div "Deployments" at bounding box center [42, 44] width 72 height 15
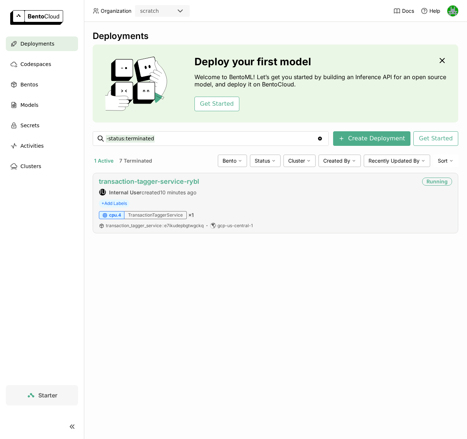
click at [140, 181] on link "transaction-tagger-service-rybl" at bounding box center [149, 182] width 100 height 8
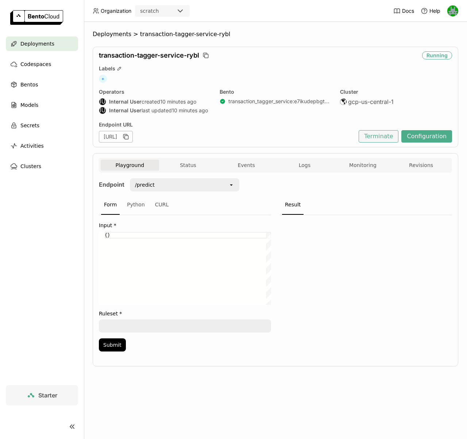
click at [383, 135] on button "Terminate" at bounding box center [379, 136] width 40 height 12
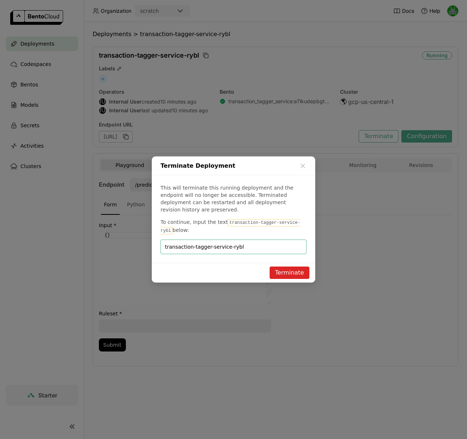
type input "transaction-tagger-service-rybl"
click at [288, 269] on button "Terminate" at bounding box center [290, 273] width 40 height 12
click at [247, 247] on input "transaction-tagger-service-rybl" at bounding box center [233, 247] width 137 height 14
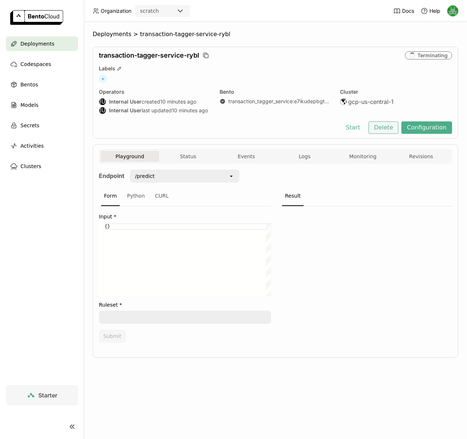
click at [391, 130] on button "Delete" at bounding box center [384, 128] width 30 height 12
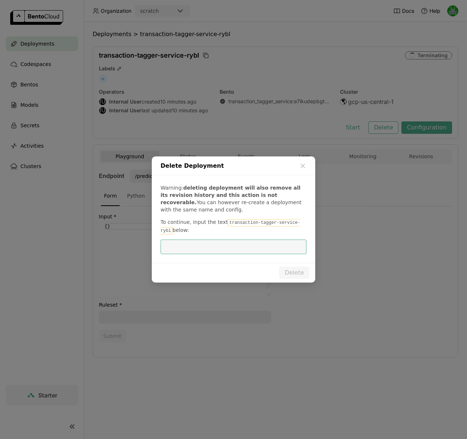
click at [243, 222] on code "transaction-tagger-service-rybl" at bounding box center [231, 226] width 140 height 15
click at [241, 224] on code "transaction-tagger-service-rybl" at bounding box center [231, 226] width 140 height 15
drag, startPoint x: 227, startPoint y: 223, endPoint x: 172, endPoint y: 232, distance: 55.8
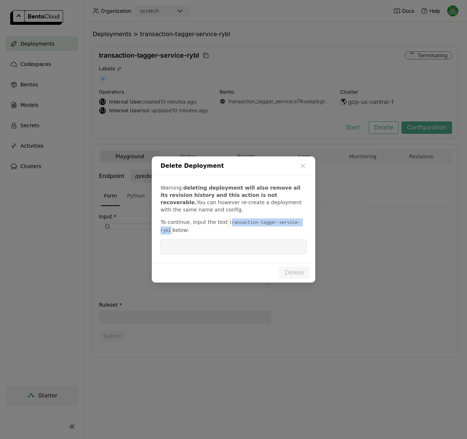
click at [170, 230] on code "transaction-tagger-service-rybl" at bounding box center [231, 226] width 140 height 15
copy code "ransaction-tagger-service-rybl"
click at [177, 247] on input "dialog" at bounding box center [233, 247] width 137 height 14
paste input "ransaction-tagger-service-rybl"
click at [165, 246] on div "ransaction-tagger-service-rybl" at bounding box center [234, 247] width 146 height 15
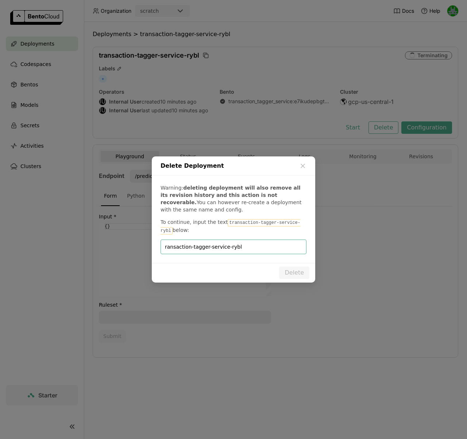
drag, startPoint x: 166, startPoint y: 249, endPoint x: 178, endPoint y: 249, distance: 12.1
click at [167, 249] on input "ransaction-tagger-service-rybl" at bounding box center [233, 247] width 137 height 14
type input "transaction-tagger-service-rybl"
click at [284, 269] on button "Delete" at bounding box center [294, 273] width 30 height 12
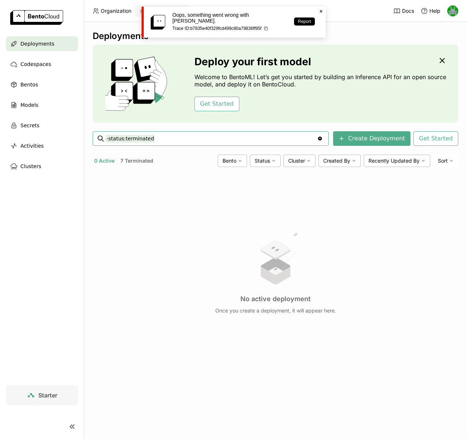
click at [321, 8] on icon "Close" at bounding box center [321, 11] width 6 height 6
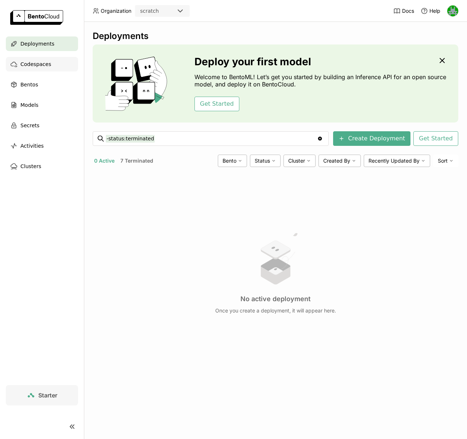
click at [41, 63] on span "Codespaces" at bounding box center [35, 64] width 31 height 9
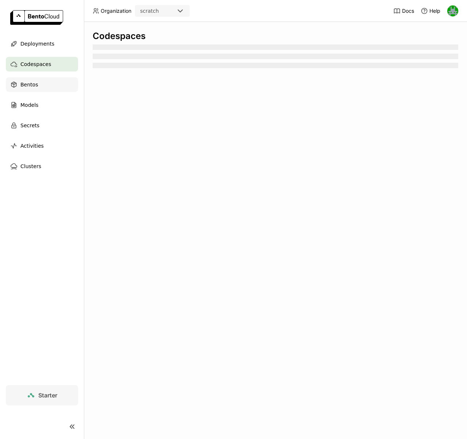
click at [28, 83] on span "Bentos" at bounding box center [29, 84] width 18 height 9
